Goal: Information Seeking & Learning: Learn about a topic

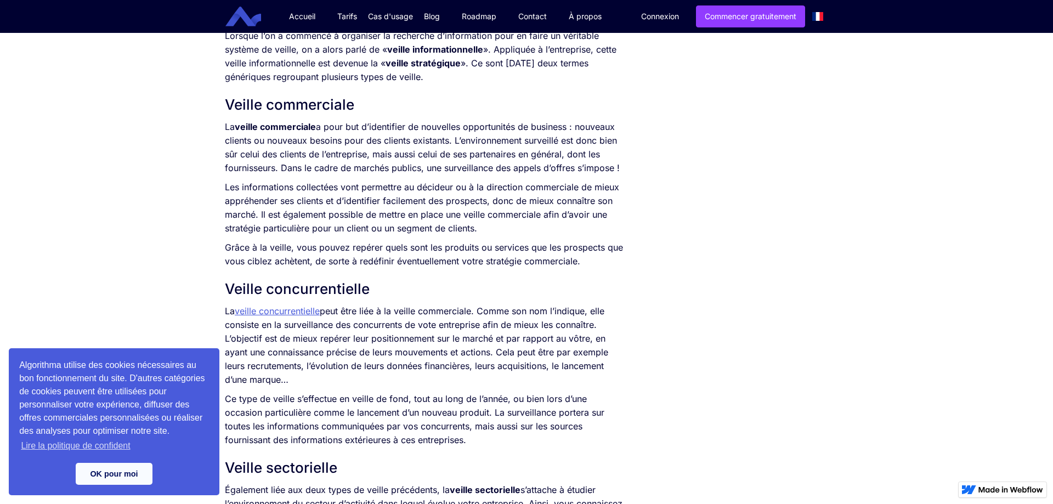
scroll to position [770, 0]
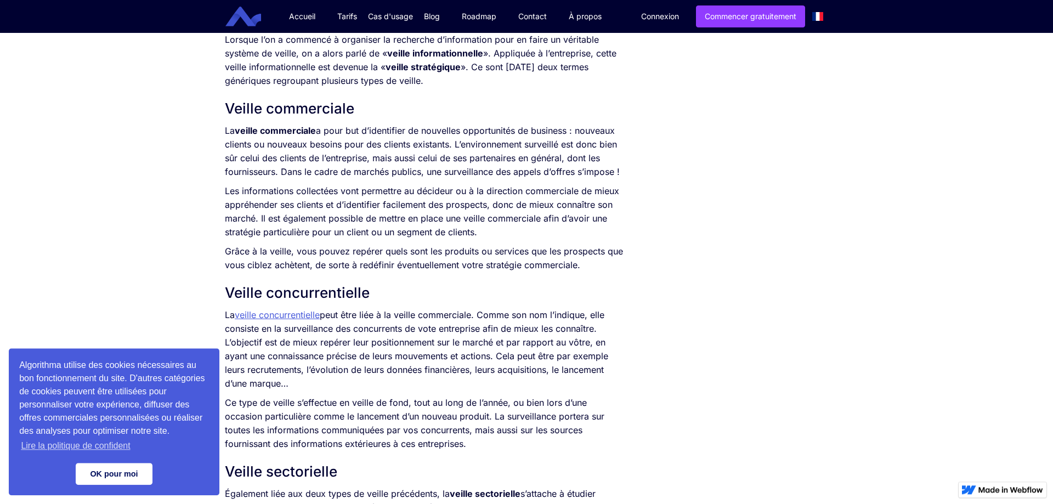
click at [106, 484] on link "OK pour moi" at bounding box center [114, 474] width 77 height 22
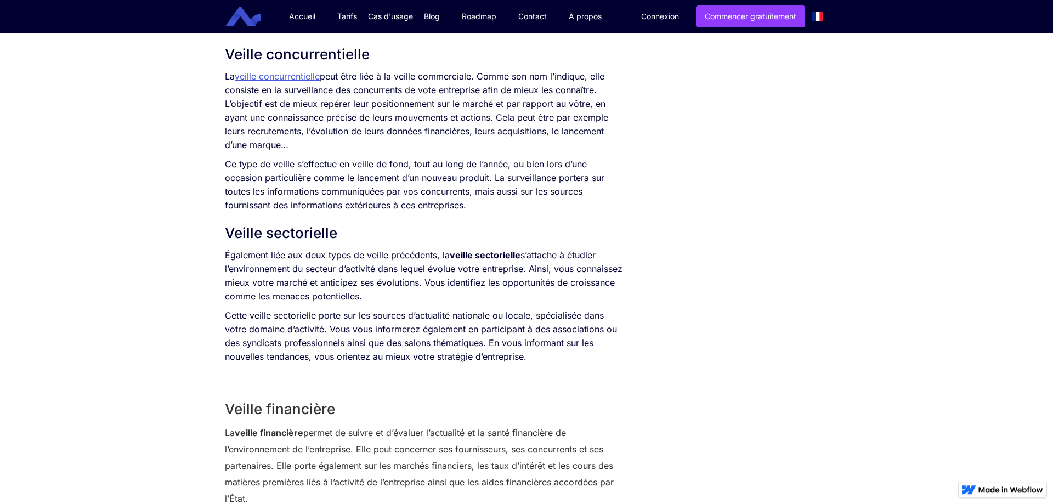
scroll to position [1006, 0]
drag, startPoint x: 223, startPoint y: 262, endPoint x: 482, endPoint y: 308, distance: 262.9
click at [482, 308] on div "SOMMAIRE Qu’est-ce que la veille ? Veille commerciale Veille concurrentielle Ve…" at bounding box center [424, 273] width 410 height 2079
drag, startPoint x: 511, startPoint y: 301, endPoint x: 320, endPoint y: 265, distance: 194.2
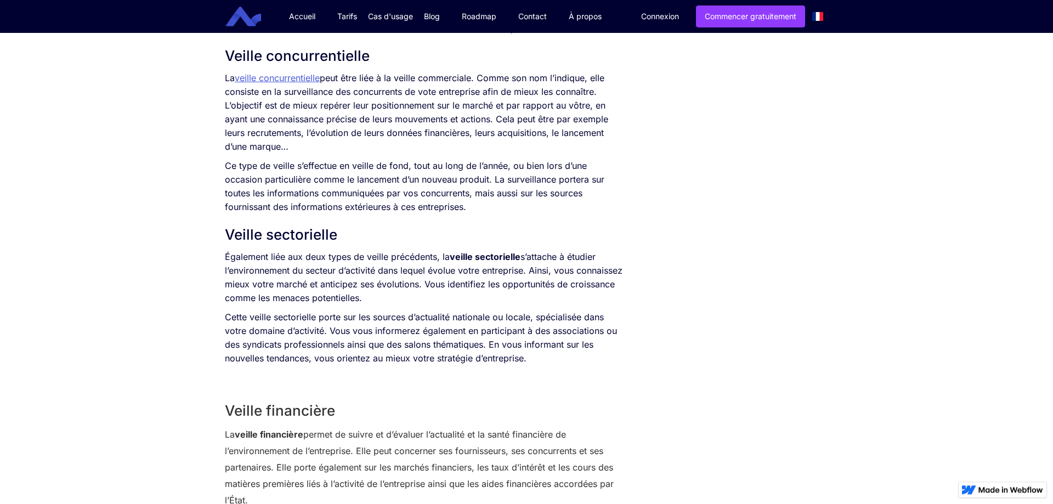
click at [320, 265] on p "Également liée aux deux types de veille précédents, la veille sectorielle s’att…" at bounding box center [424, 277] width 399 height 55
drag, startPoint x: 468, startPoint y: 298, endPoint x: 369, endPoint y: 273, distance: 103.1
click at [369, 273] on p "Également liée aux deux types de veille précédents, la veille sectorielle s’att…" at bounding box center [424, 277] width 399 height 55
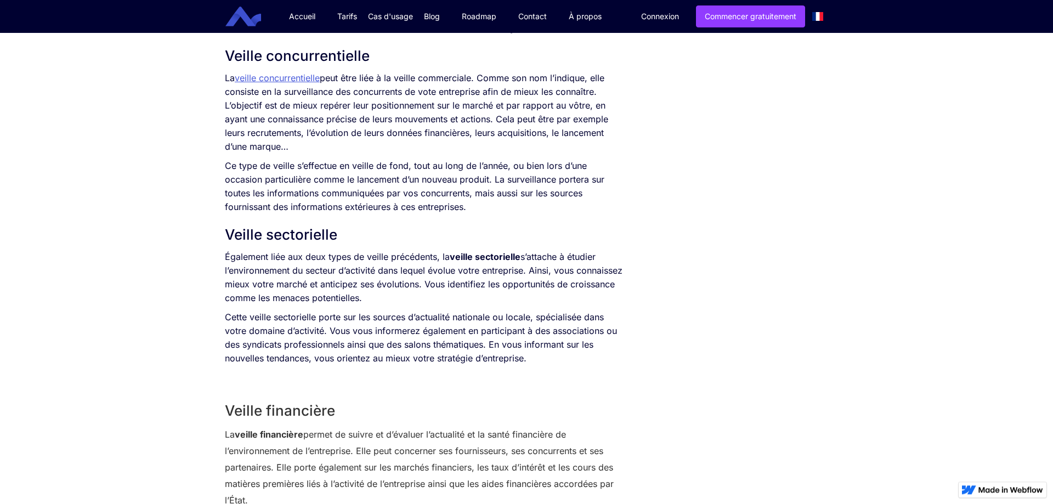
drag, startPoint x: 434, startPoint y: 304, endPoint x: 354, endPoint y: 263, distance: 90.5
click at [354, 263] on p "Également liée aux deux types de veille précédents, la veille sectorielle s’att…" at bounding box center [424, 277] width 399 height 55
drag, startPoint x: 431, startPoint y: 297, endPoint x: 286, endPoint y: 235, distance: 157.5
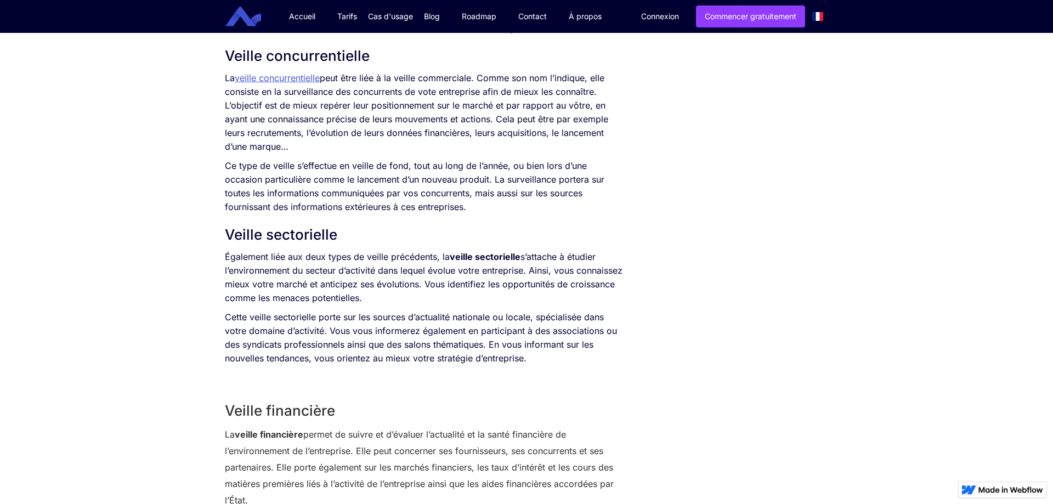
click at [384, 269] on p "Également liée aux deux types de veille précédents, la veille sectorielle s’att…" at bounding box center [424, 277] width 399 height 55
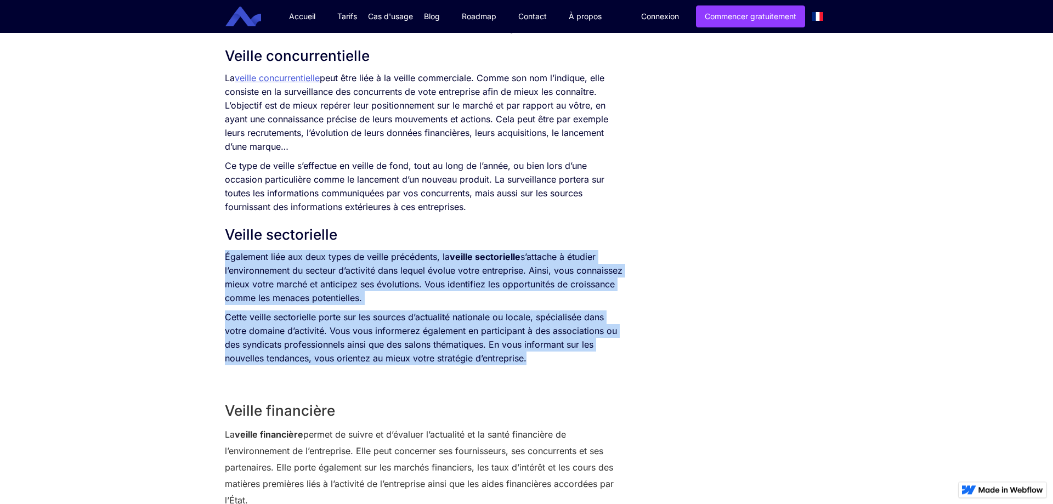
drag, startPoint x: 558, startPoint y: 363, endPoint x: 374, endPoint y: 243, distance: 219.7
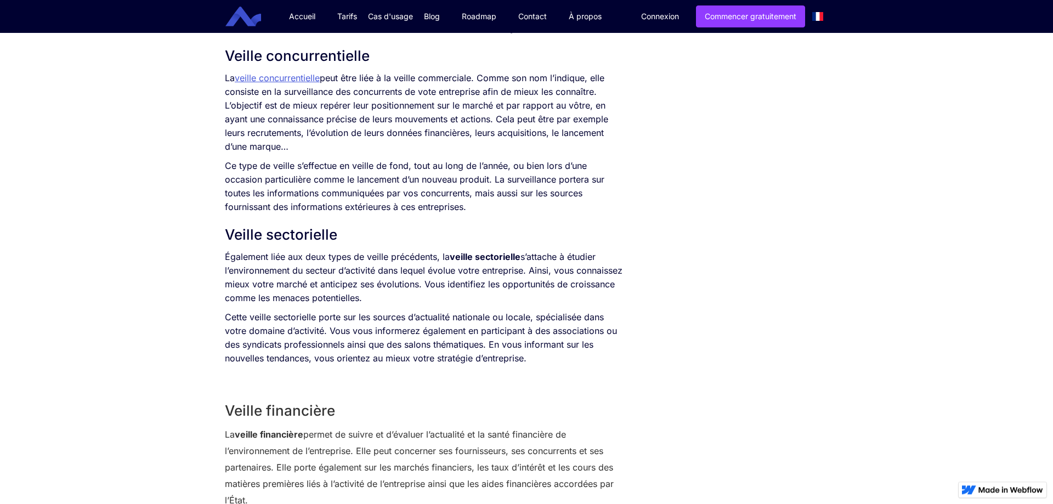
click at [374, 243] on h2 "Veille sectorielle" at bounding box center [424, 235] width 399 height 20
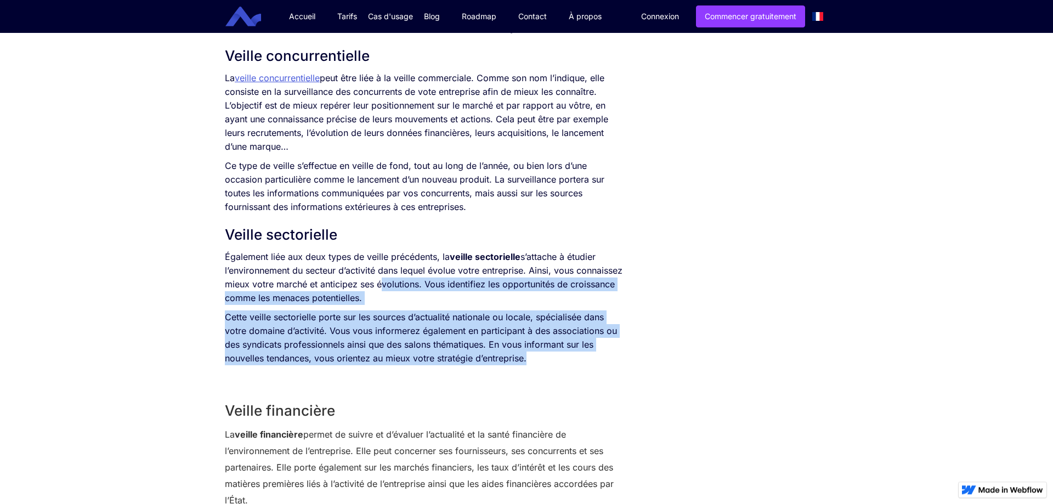
drag, startPoint x: 600, startPoint y: 367, endPoint x: 448, endPoint y: 282, distance: 173.8
click at [448, 282] on p "Également liée aux deux types de veille précédents, la veille sectorielle s’att…" at bounding box center [424, 277] width 399 height 55
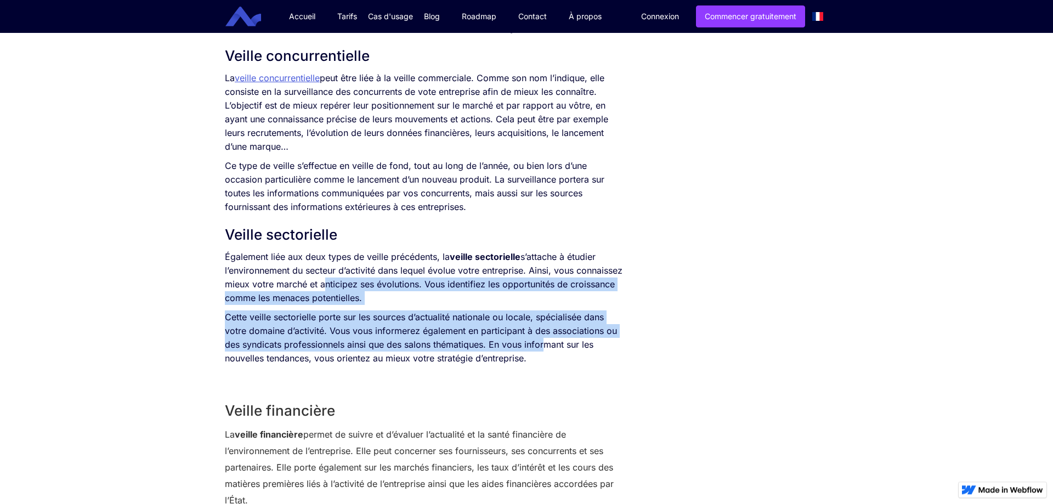
drag, startPoint x: 548, startPoint y: 346, endPoint x: 371, endPoint y: 284, distance: 188.4
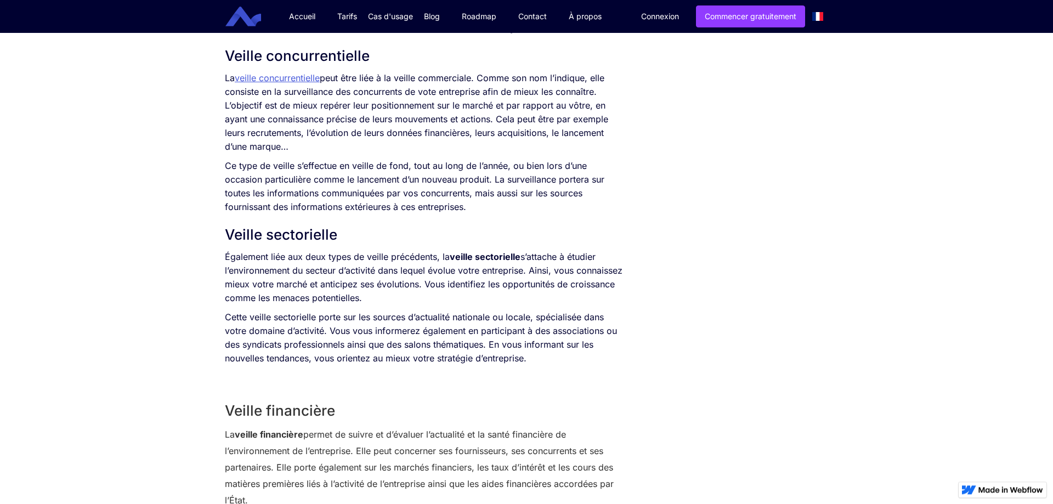
click at [371, 284] on p "Également liée aux deux types de veille précédents, la veille sectorielle s’att…" at bounding box center [424, 277] width 399 height 55
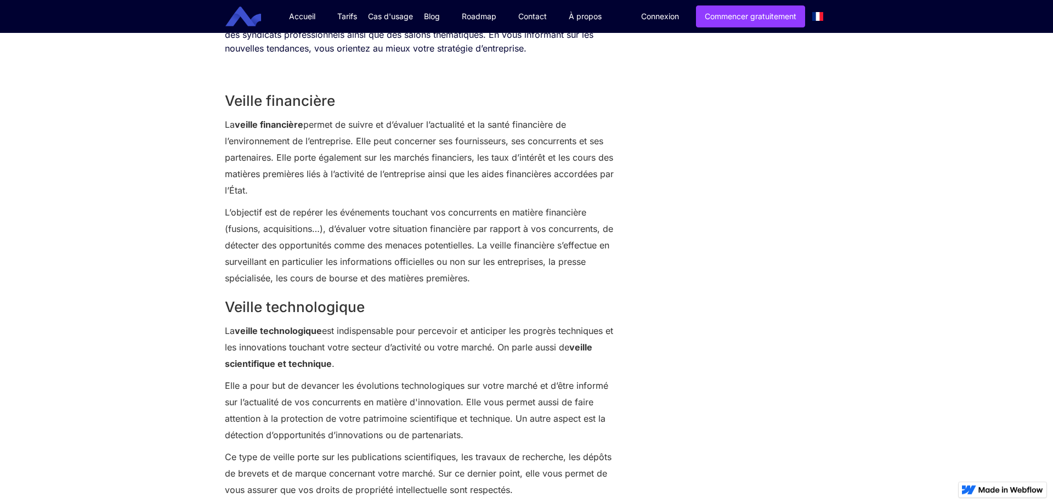
scroll to position [1327, 0]
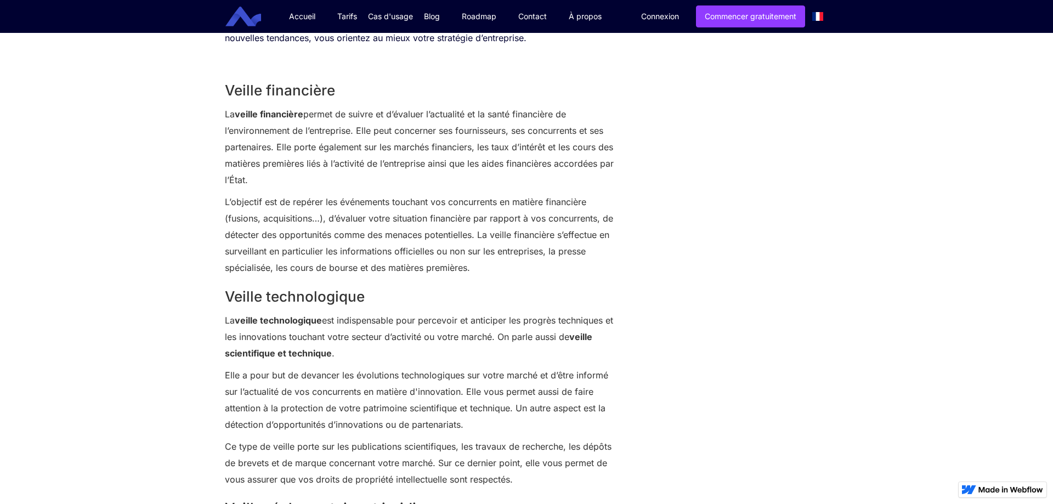
click at [350, 227] on p "L’objectif est de repérer les événements touchant vos concurrents en matière fi…" at bounding box center [424, 235] width 399 height 82
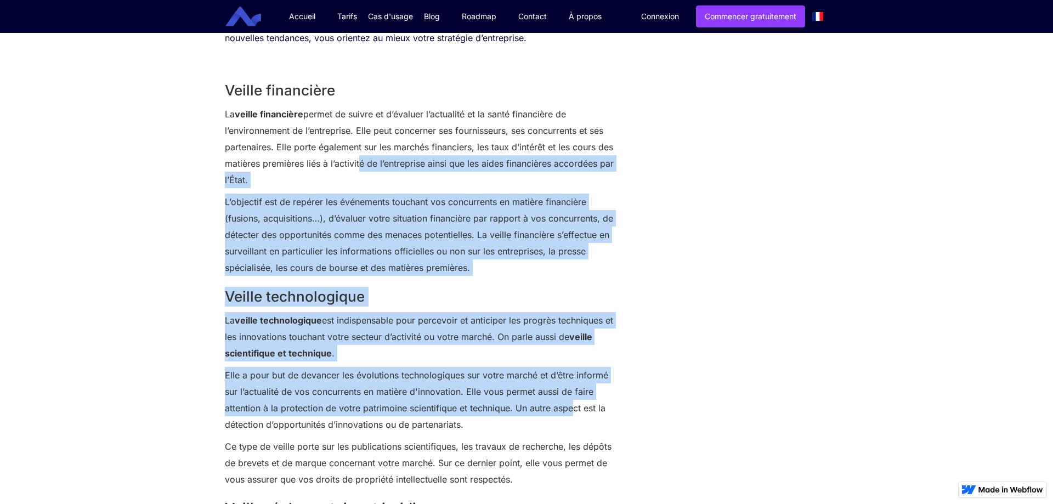
drag, startPoint x: 534, startPoint y: 401, endPoint x: 357, endPoint y: 161, distance: 298.5
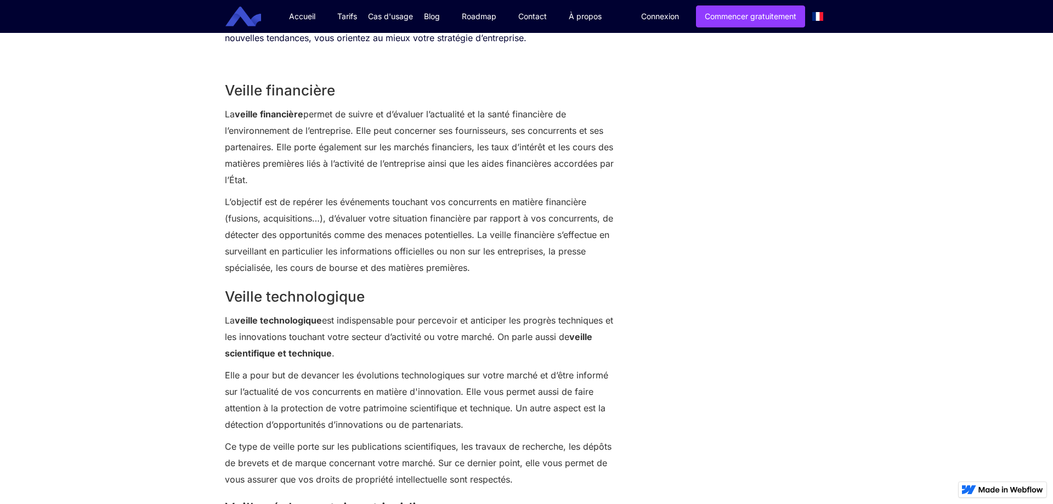
click at [357, 161] on p "La veille financière permet de suivre et d’évaluer l’actualité et la santé fina…" at bounding box center [424, 147] width 399 height 82
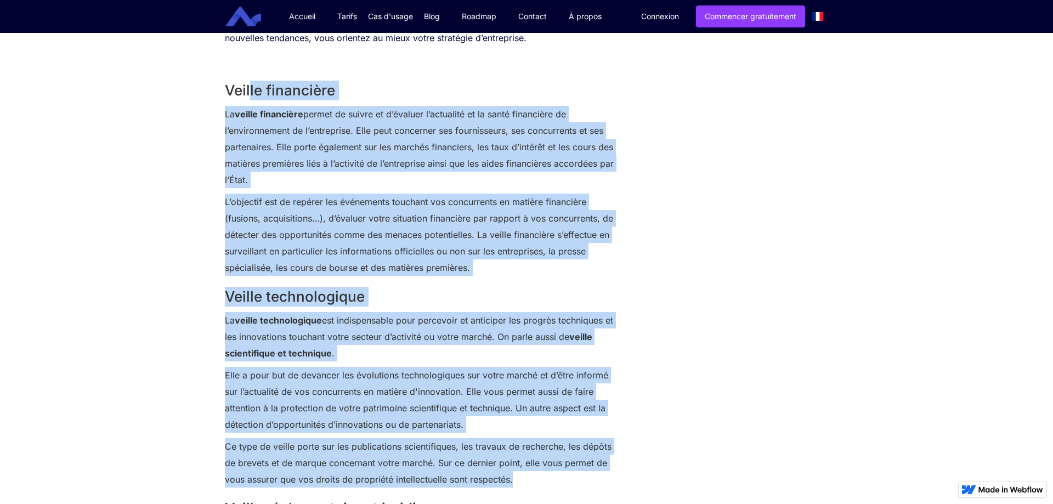
drag, startPoint x: 525, startPoint y: 478, endPoint x: 250, endPoint y: 81, distance: 483.2
click at [340, 169] on p "La veille financière permet de suivre et d’évaluer l’actualité et la santé fina…" at bounding box center [424, 147] width 399 height 82
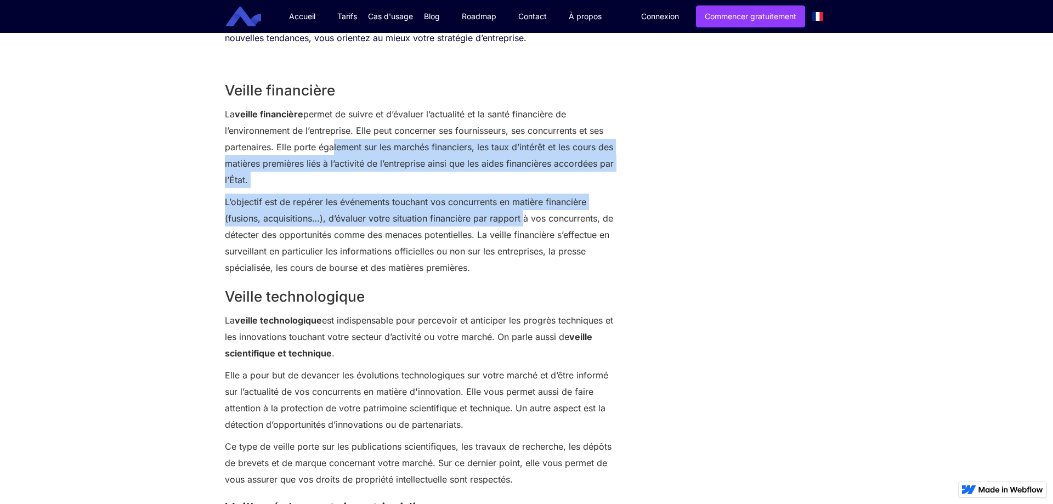
drag, startPoint x: 523, startPoint y: 217, endPoint x: 331, endPoint y: 142, distance: 205.4
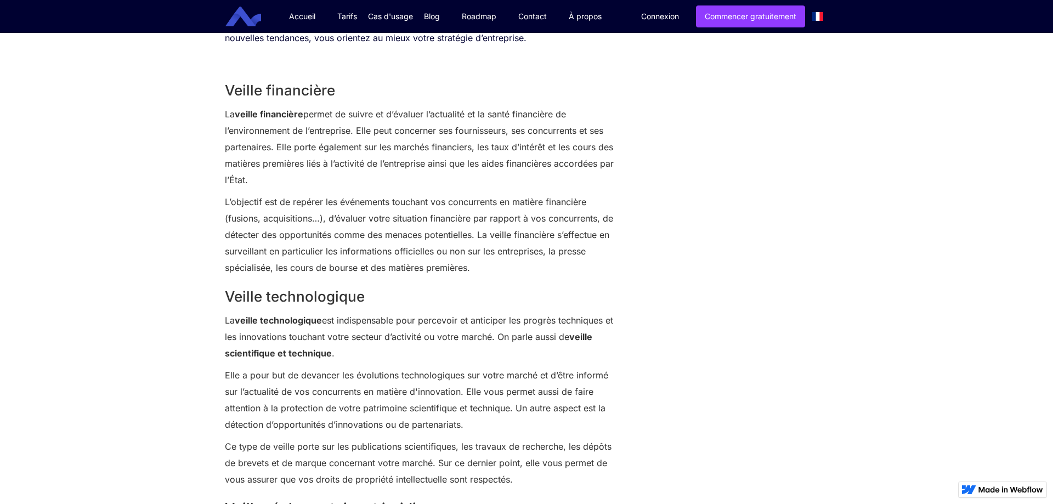
click at [610, 327] on p "La veille technologique est indispensable pour percevoir et anticiper les progr…" at bounding box center [424, 336] width 399 height 49
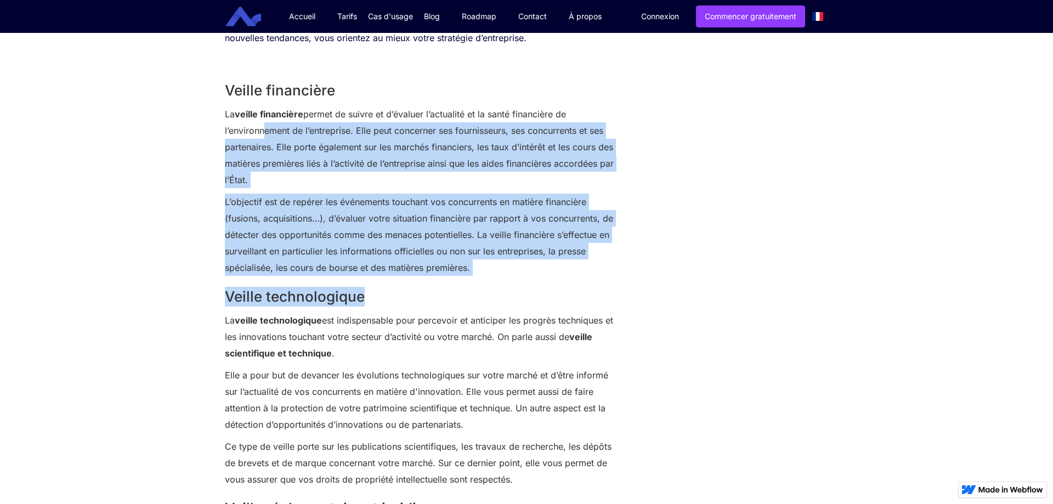
drag, startPoint x: 506, startPoint y: 283, endPoint x: 261, endPoint y: 125, distance: 291.9
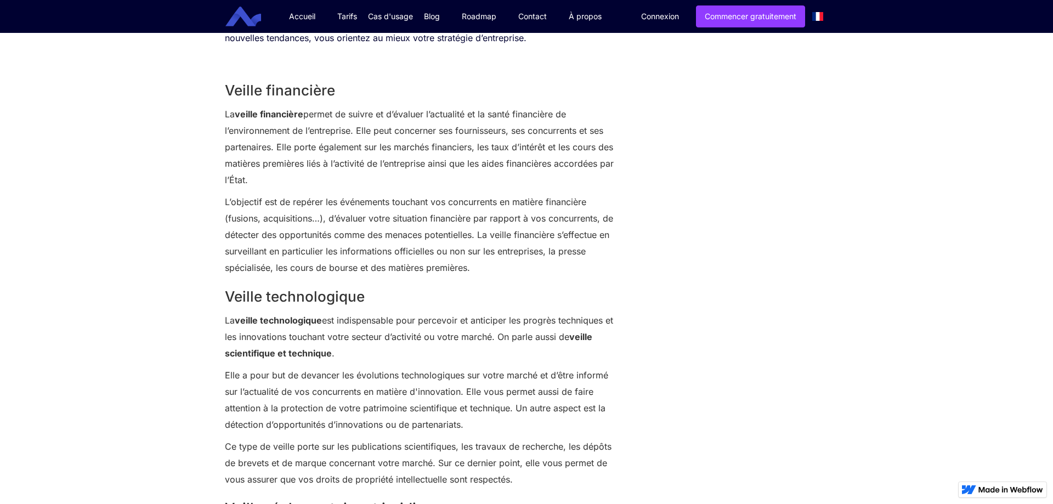
click at [261, 125] on p "La veille financière permet de suivre et d’évaluer l’actualité et la santé fina…" at bounding box center [424, 147] width 399 height 82
